Goal: Use online tool/utility: Utilize a website feature to perform a specific function

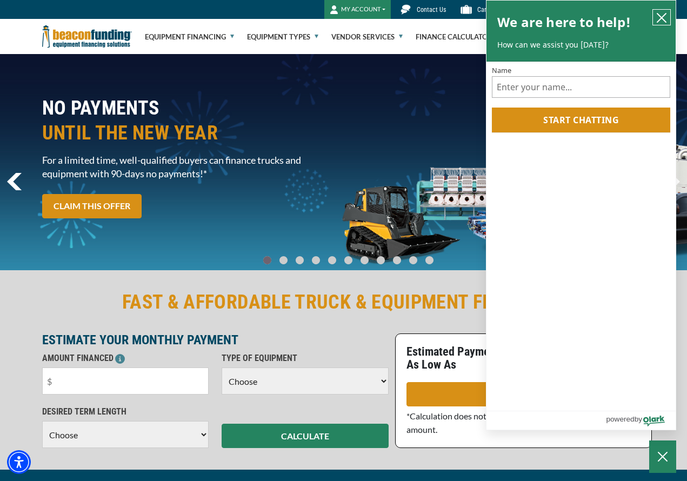
click at [665, 16] on icon "close chatbox" at bounding box center [661, 17] width 11 height 11
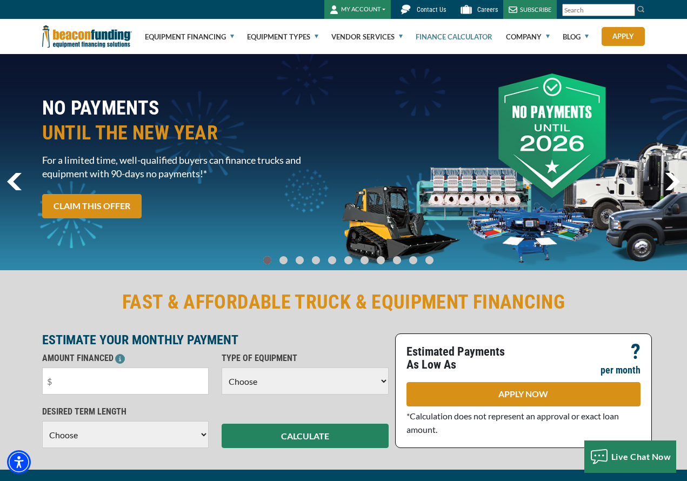
click at [468, 33] on link "Finance Calculator" at bounding box center [453, 36] width 77 height 35
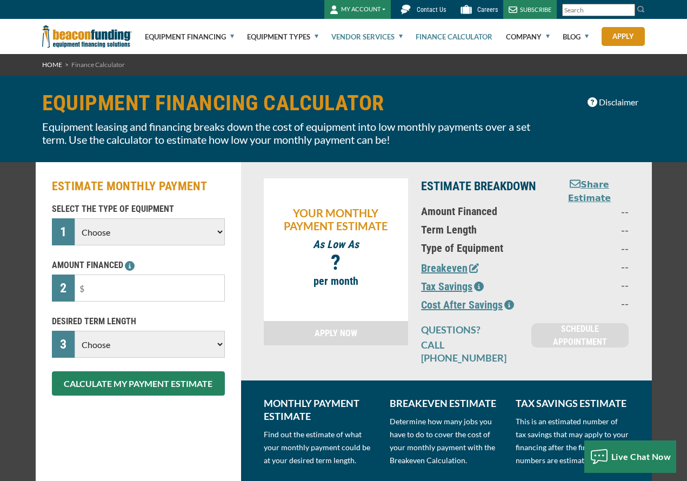
click at [352, 32] on link "Vendor Services" at bounding box center [366, 36] width 71 height 35
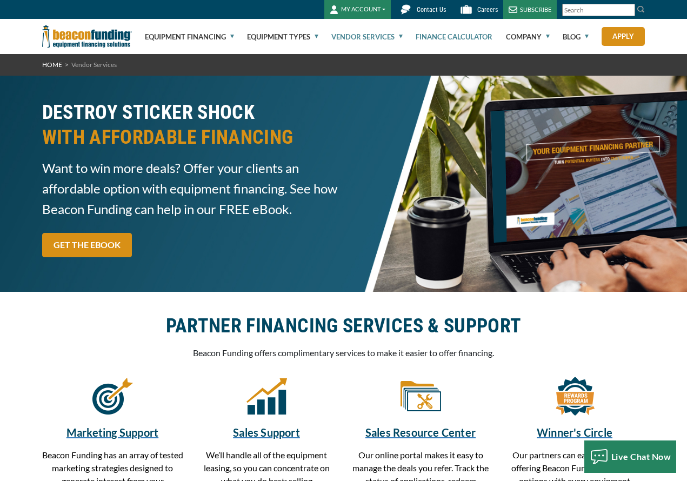
click at [442, 35] on link "Finance Calculator" at bounding box center [453, 36] width 77 height 35
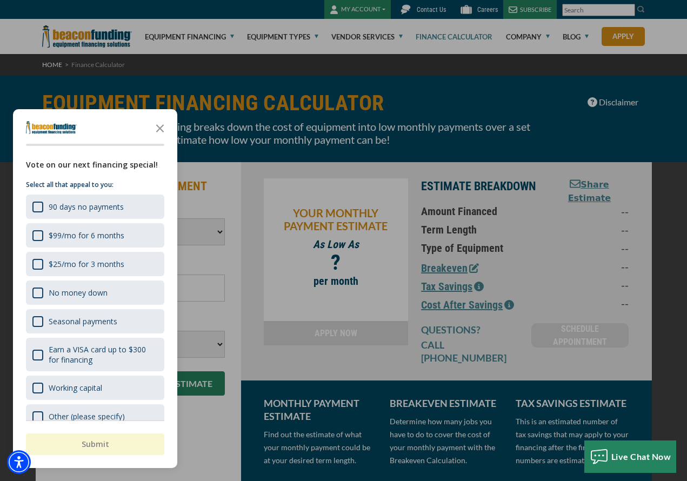
select select "17"
click at [34, 237] on div "$99/mo for 6 months" at bounding box center [37, 235] width 11 height 11
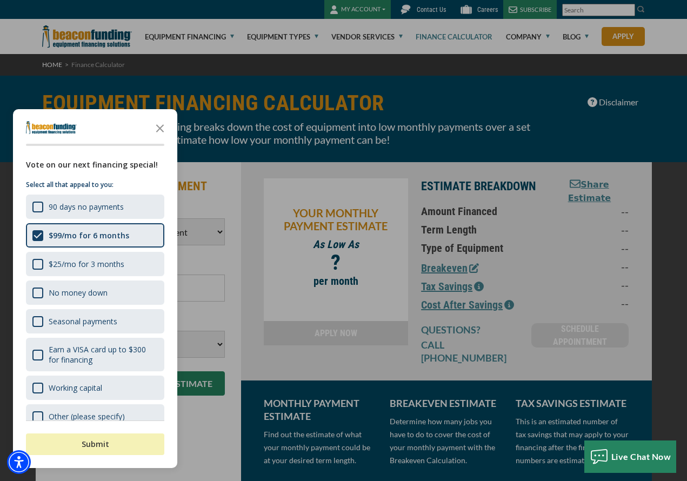
click at [88, 443] on button "Submit" at bounding box center [95, 444] width 138 height 22
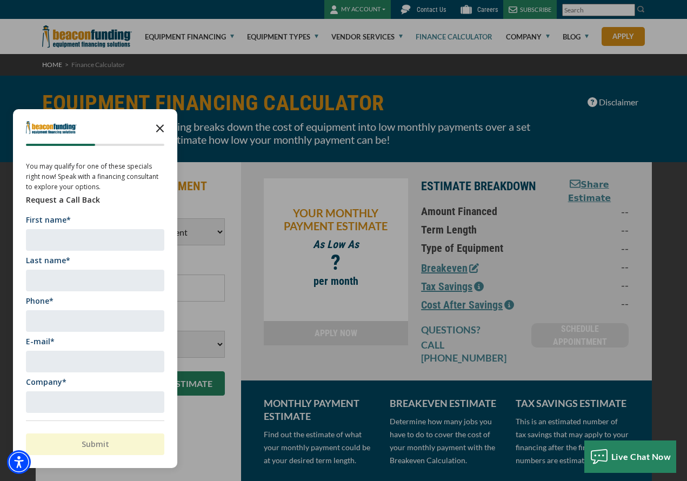
click at [162, 135] on icon "Close the survey" at bounding box center [160, 128] width 22 height 22
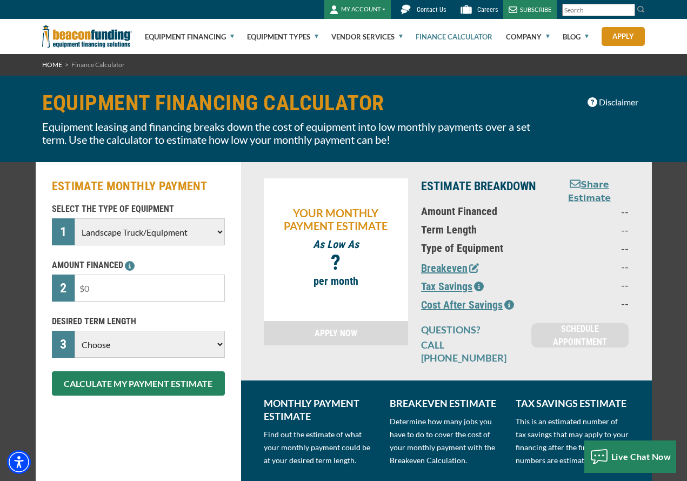
click at [127, 292] on input "text" at bounding box center [150, 287] width 150 height 27
type input "$100,000"
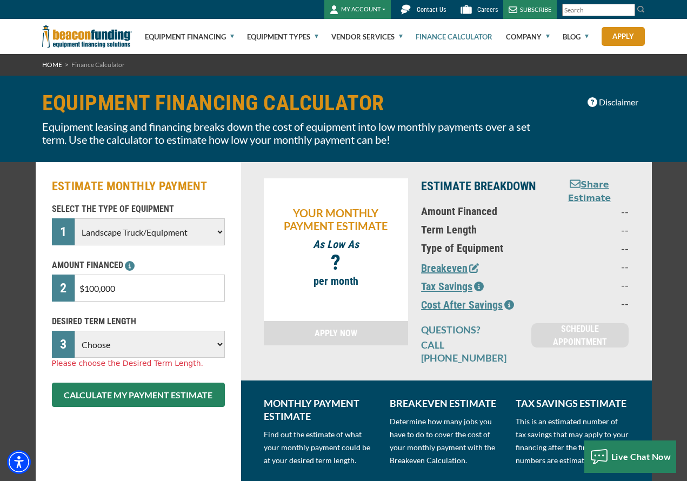
select select "60"
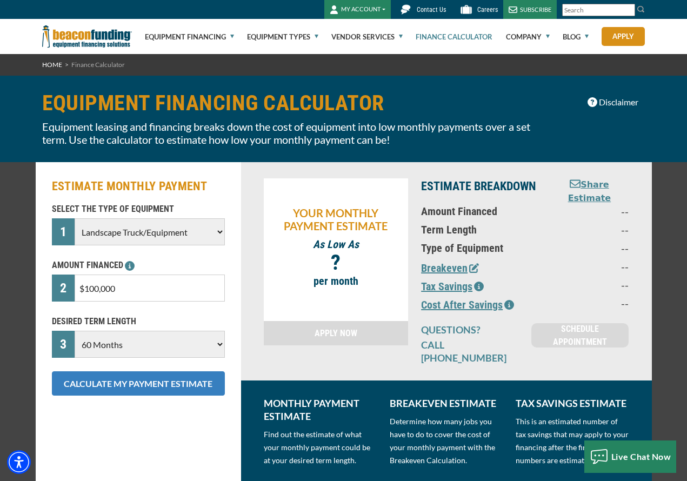
click at [128, 390] on button "CALCULATE MY PAYMENT ESTIMATE" at bounding box center [138, 383] width 173 height 24
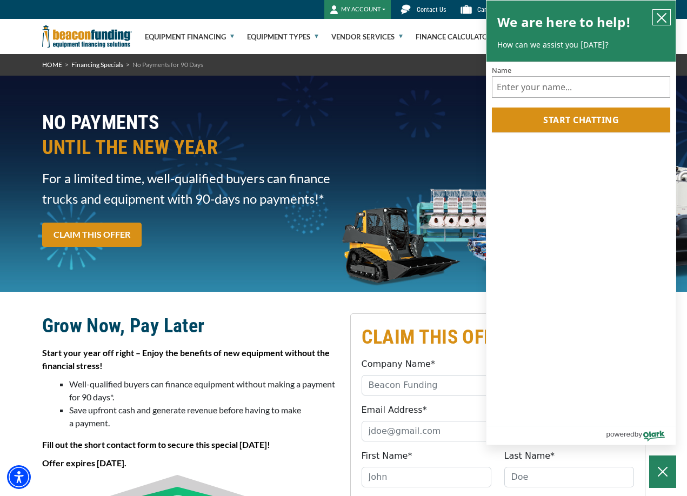
click at [668, 20] on button "close chatbox" at bounding box center [661, 17] width 17 height 15
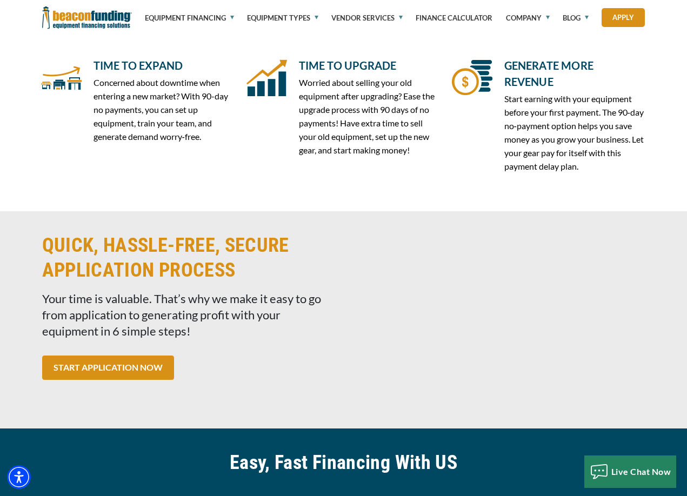
scroll to position [983, 0]
